Goal: Task Accomplishment & Management: Manage account settings

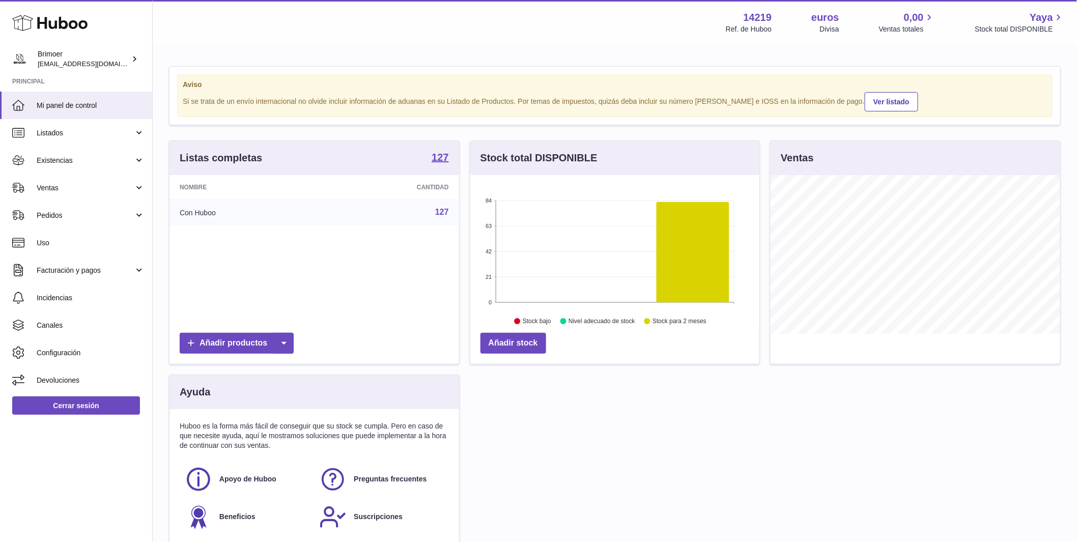
scroll to position [159, 289]
click at [100, 184] on span "Ventas" at bounding box center [85, 188] width 97 height 10
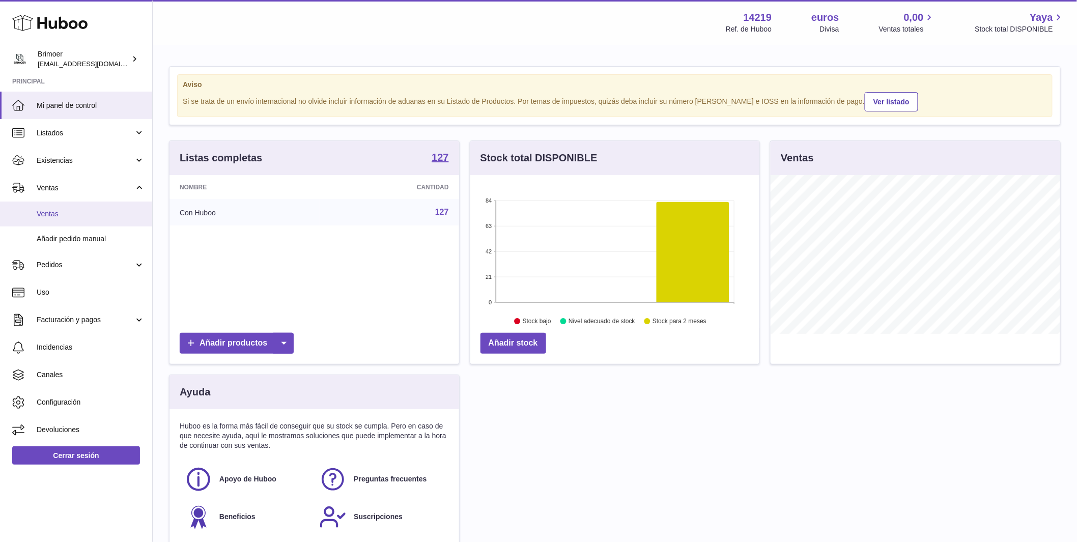
click at [60, 212] on span "Ventas" at bounding box center [91, 214] width 108 height 10
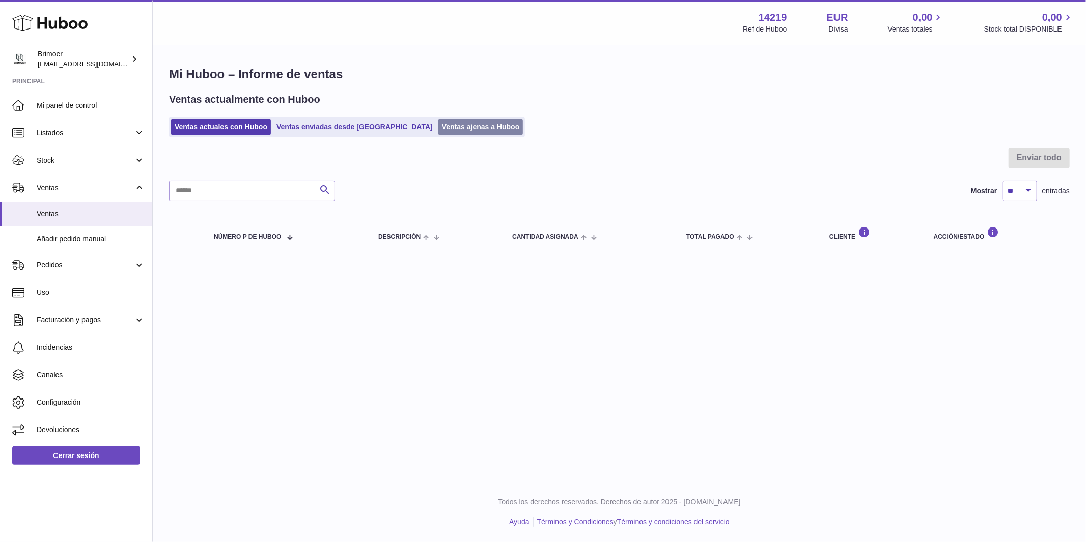
click at [438, 125] on link "Ventas ajenas a Huboo" at bounding box center [480, 127] width 85 height 17
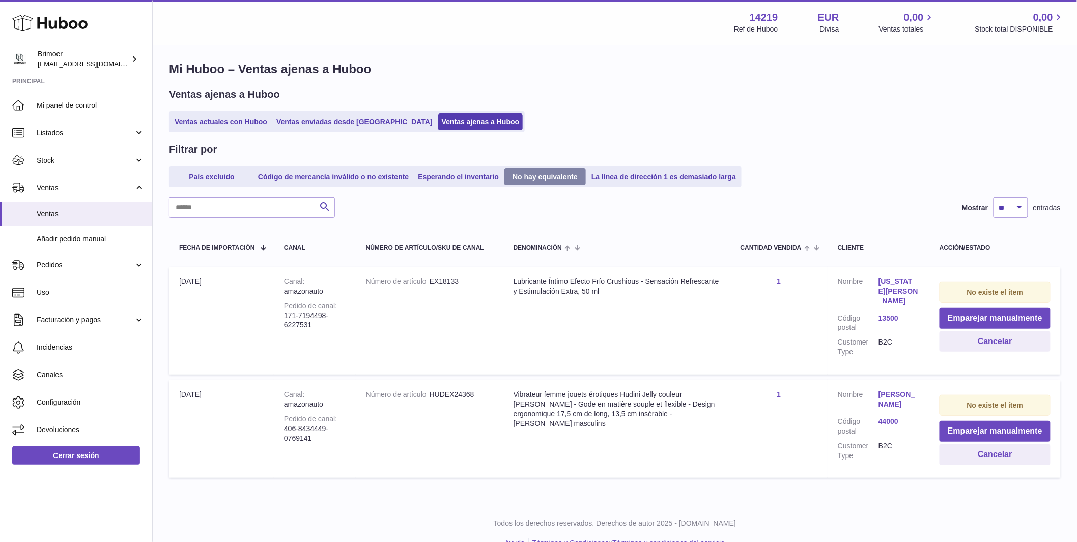
scroll to position [26, 0]
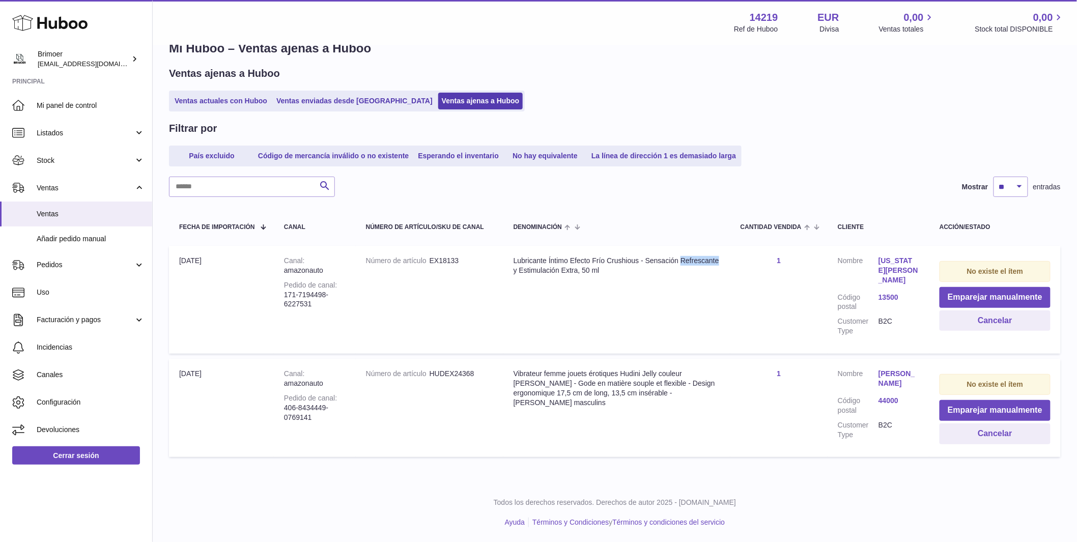
drag, startPoint x: 555, startPoint y: 271, endPoint x: 522, endPoint y: 271, distance: 33.6
click at [516, 271] on td "Denominación Lubricante Íntimo Efecto Frío Crushious - Sensación Refrescante y …" at bounding box center [616, 300] width 227 height 108
copy div "Refrescante"
click at [975, 296] on button "Emparejar manualmente" at bounding box center [995, 297] width 111 height 21
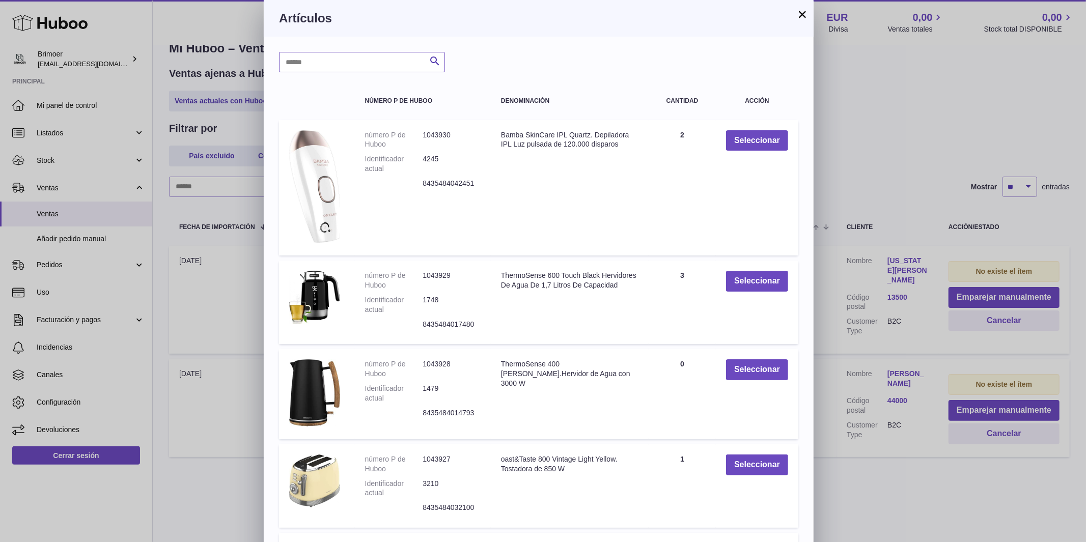
click at [357, 66] on input "text" at bounding box center [362, 62] width 166 height 20
paste input "**********"
type input "**********"
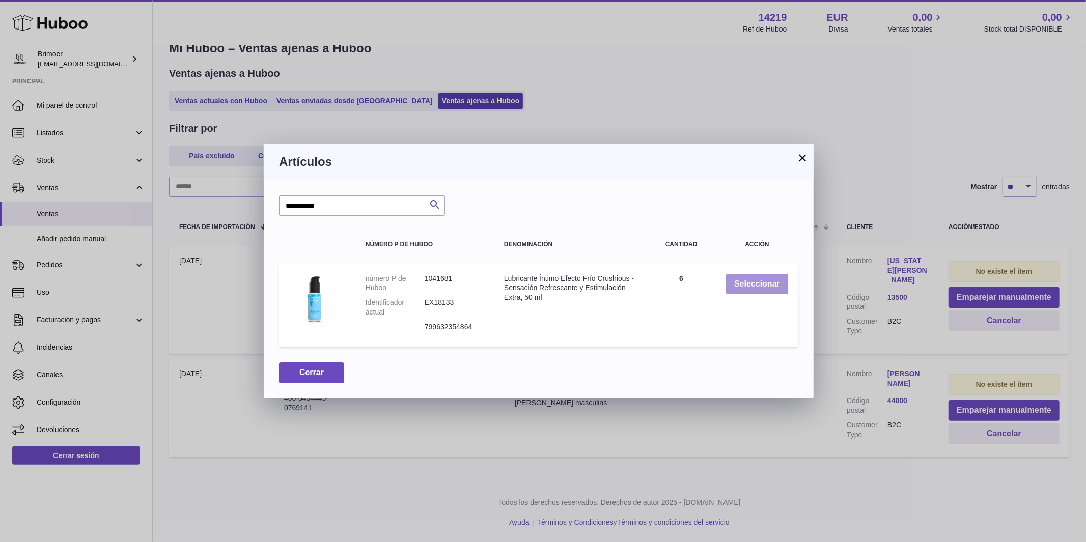
click at [744, 284] on button "Seleccionar" at bounding box center [757, 284] width 62 height 21
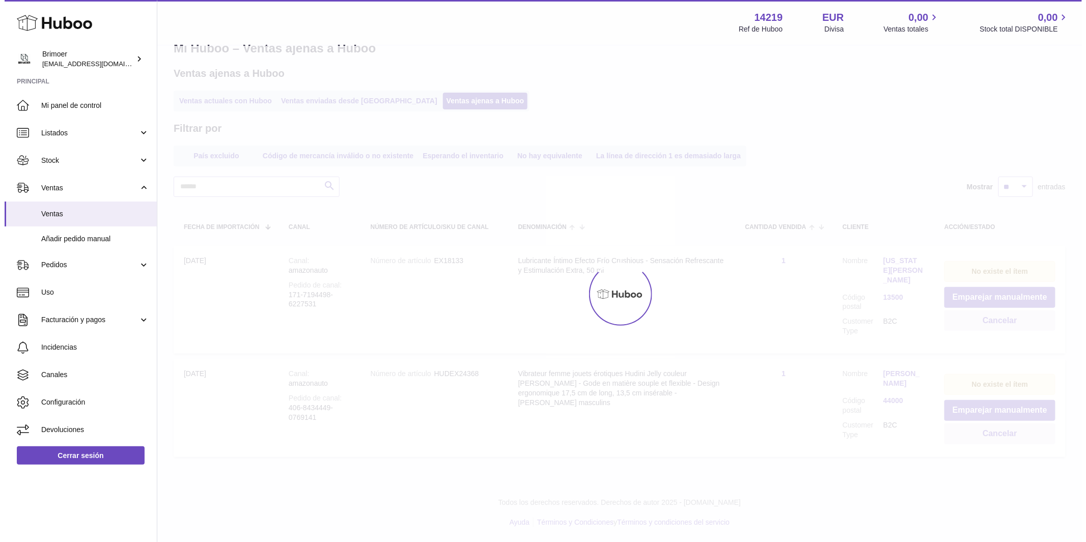
scroll to position [0, 0]
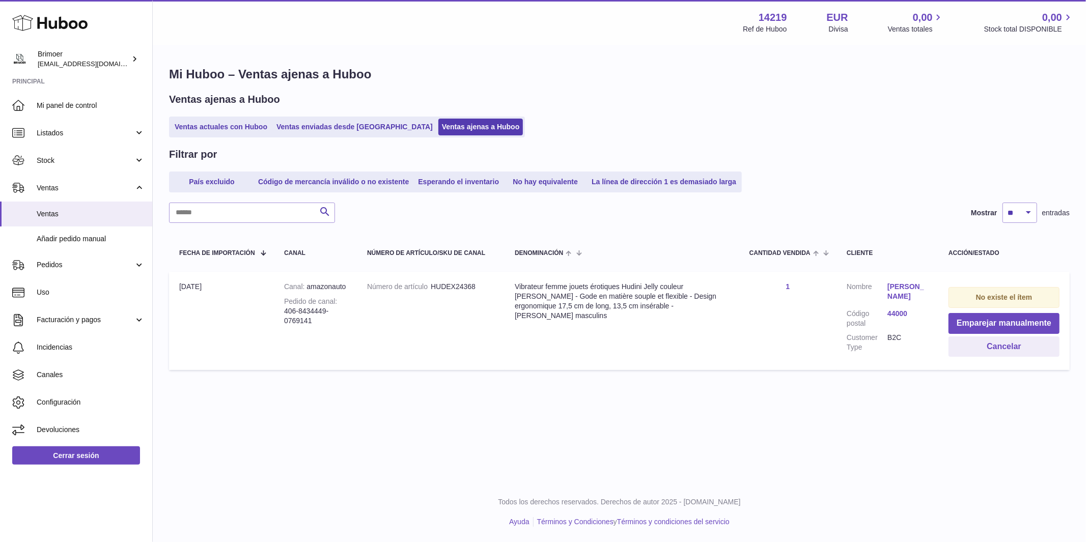
click at [627, 286] on div "Vibrateur femme jouets érotiques Hudini Jelly couleur violet - Gode en matière …" at bounding box center [622, 301] width 214 height 39
drag, startPoint x: 626, startPoint y: 286, endPoint x: 646, endPoint y: 286, distance: 19.9
click at [646, 286] on div "Vibrateur femme jouets érotiques Hudini Jelly couleur violet - Gode en matière …" at bounding box center [622, 301] width 214 height 39
copy div "Hudini"
click at [1003, 323] on button "Emparejar manualmente" at bounding box center [1003, 323] width 111 height 21
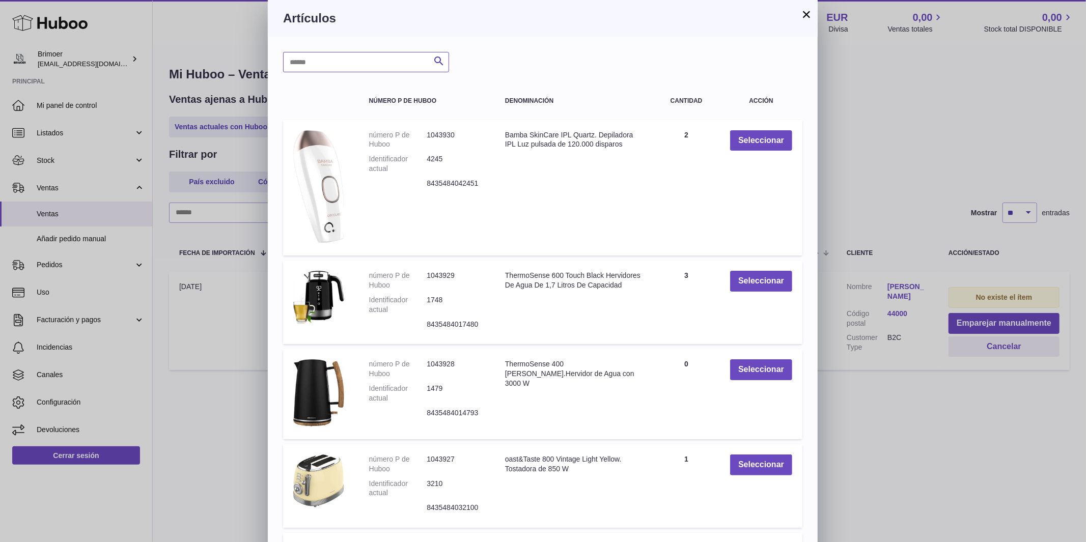
click at [360, 66] on input "text" at bounding box center [366, 62] width 166 height 20
paste input "******"
type input "******"
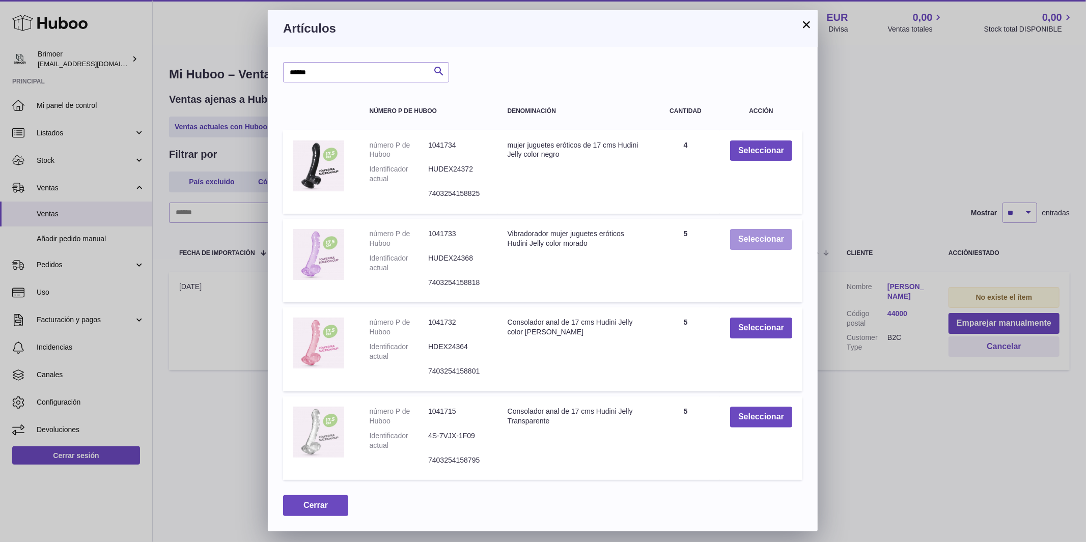
click at [763, 238] on button "Seleccionar" at bounding box center [761, 239] width 62 height 21
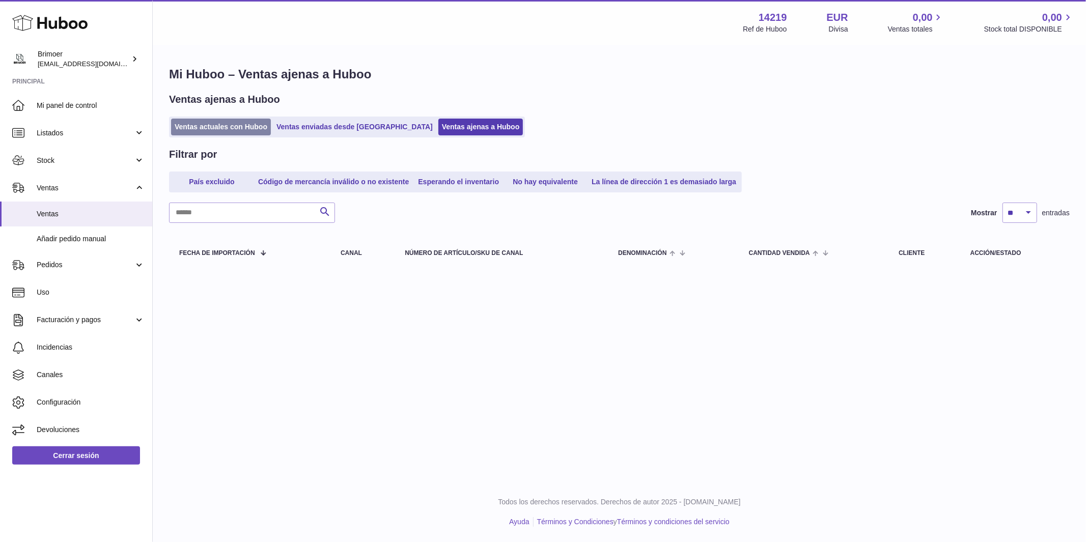
click at [210, 129] on link "Ventas actuales con Huboo" at bounding box center [221, 127] width 100 height 17
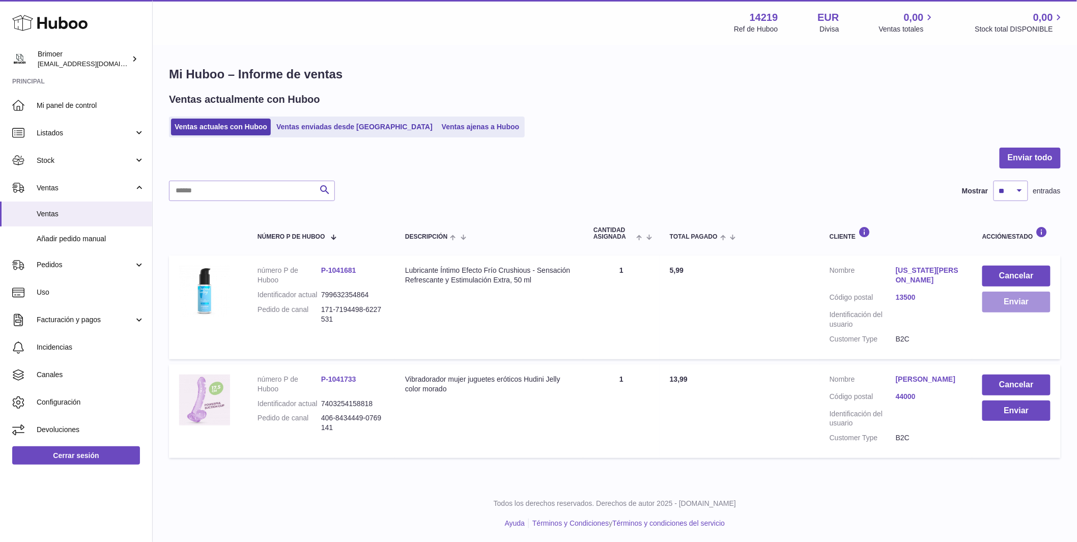
click at [1022, 305] on button "Enviar" at bounding box center [1017, 302] width 68 height 21
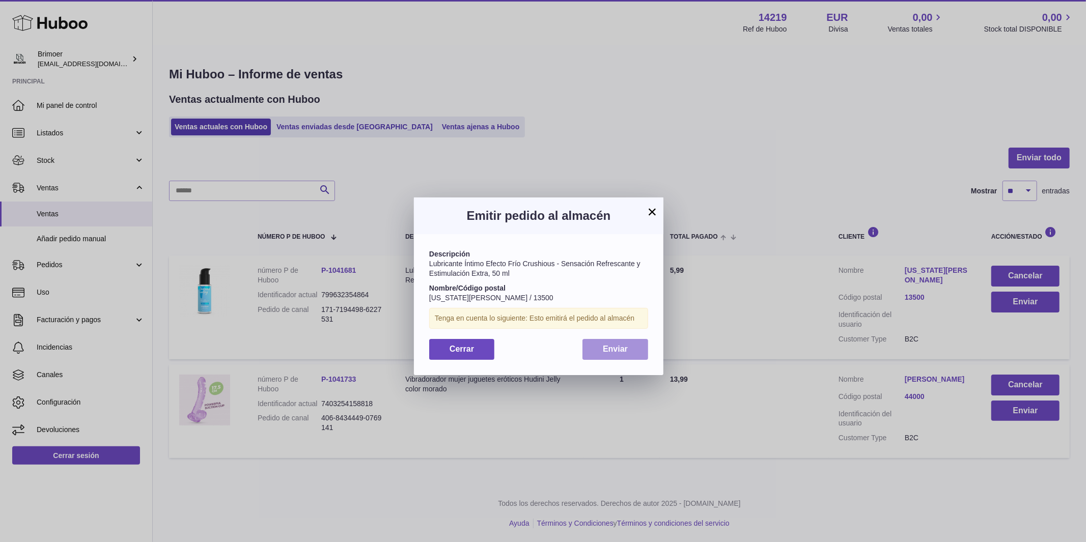
click at [619, 352] on span "Enviar" at bounding box center [615, 349] width 25 height 9
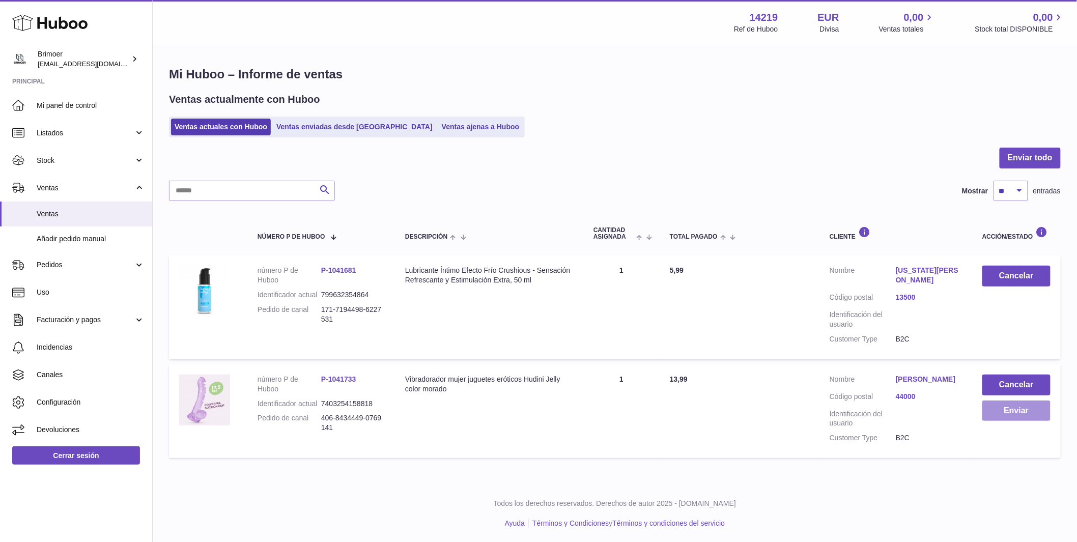
click at [1036, 409] on button "Enviar" at bounding box center [1017, 411] width 68 height 21
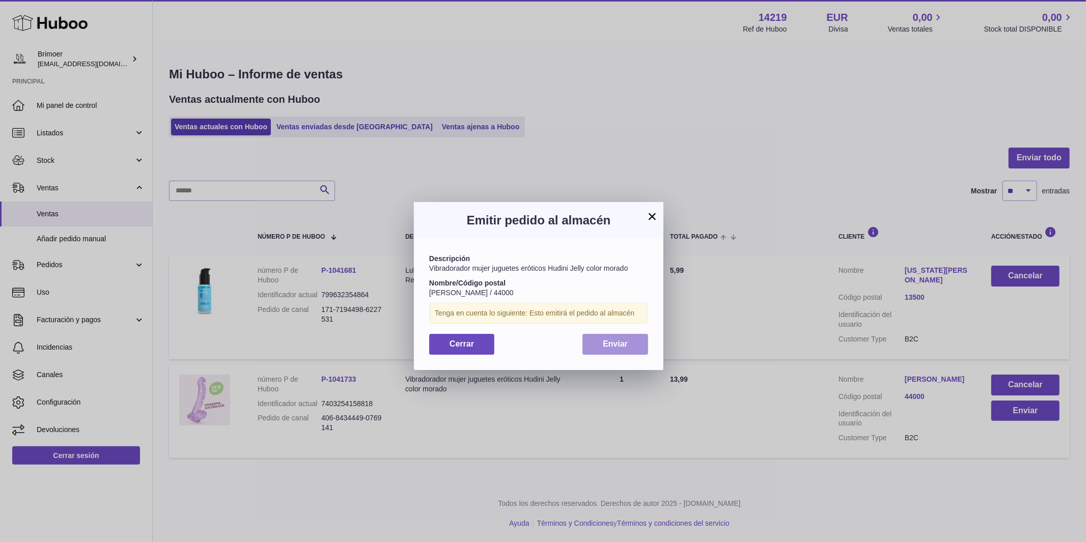
click at [616, 337] on button "Enviar" at bounding box center [615, 344] width 66 height 21
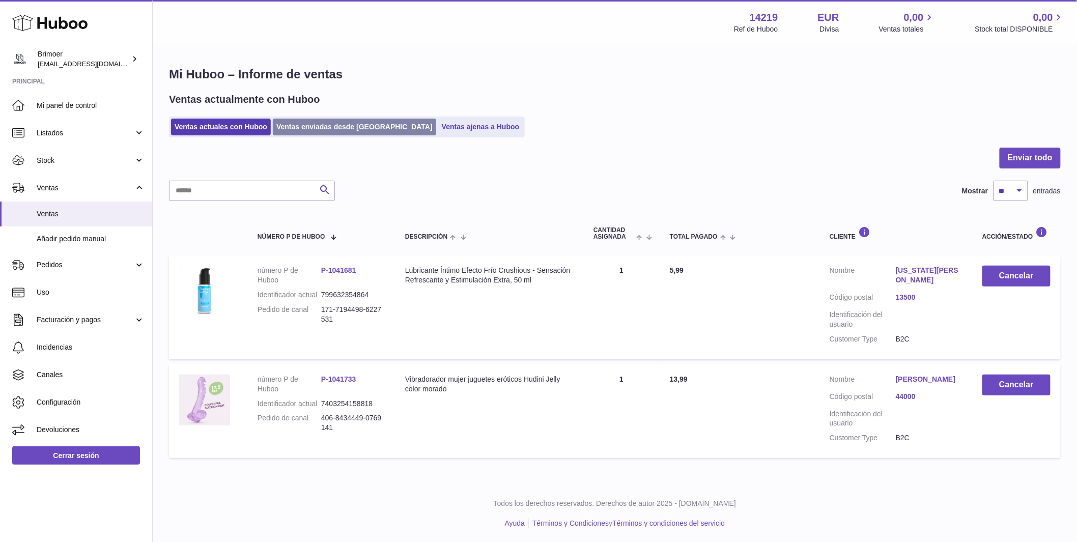
click at [322, 127] on link "Ventas enviadas desde [GEOGRAPHIC_DATA]" at bounding box center [354, 127] width 163 height 17
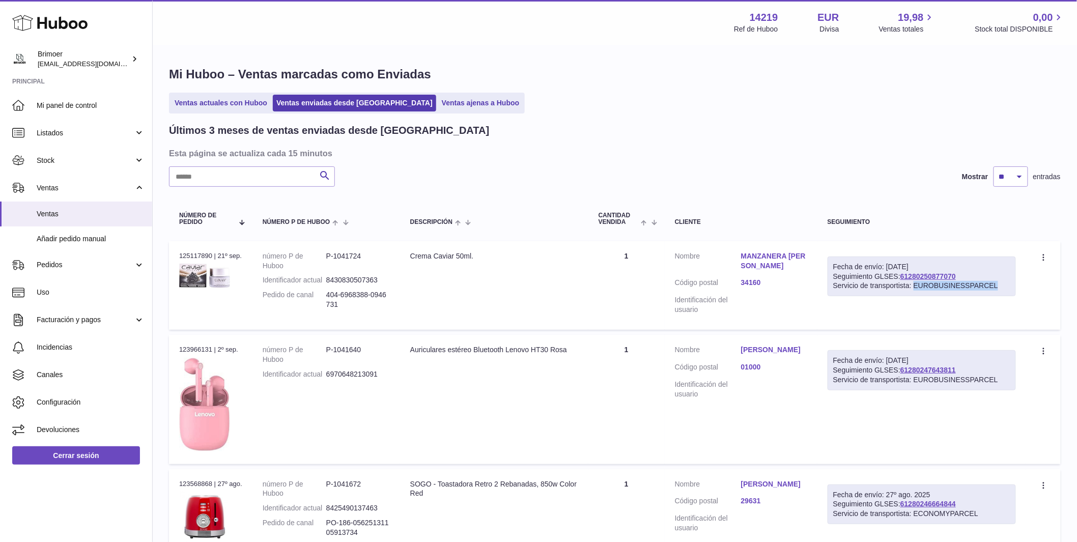
drag, startPoint x: 915, startPoint y: 286, endPoint x: 998, endPoint y: 284, distance: 83.5
click at [998, 284] on div "Servicio de transportista: EUROBUSINESSPARCEL" at bounding box center [921, 286] width 177 height 10
